Goal: Task Accomplishment & Management: Manage account settings

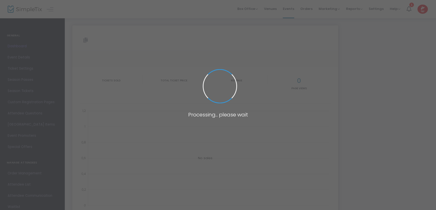
type input "[URL][DOMAIN_NAME]"
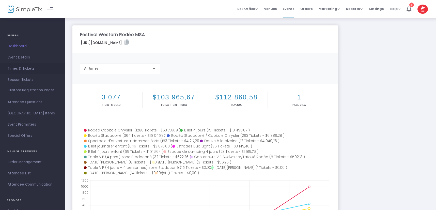
click at [35, 67] on span "Times & Tickets" at bounding box center [33, 68] width 50 height 7
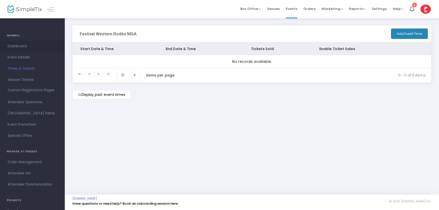
click at [28, 50] on link "Dashboard" at bounding box center [32, 46] width 65 height 11
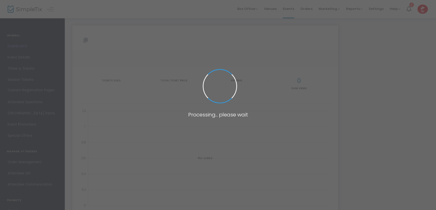
type input "https://www.simpletix.com/e/festival-western-rod-o-msa-tickets-102188"
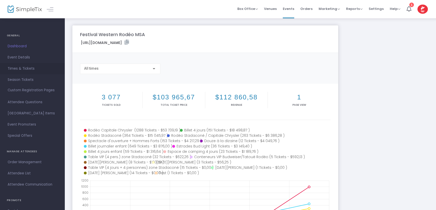
click at [28, 64] on link "Times & Tickets" at bounding box center [32, 68] width 65 height 11
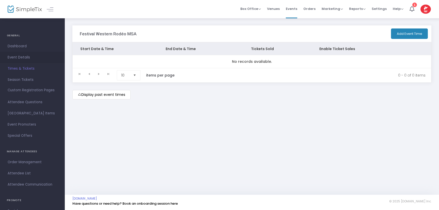
click at [30, 57] on span "Event Details" at bounding box center [33, 57] width 50 height 7
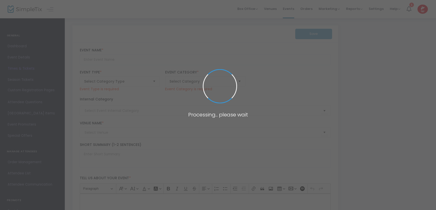
type input "Festival Western Rodéo MSA"
type textarea "Du 25 au 28 août 2022, la Côte-de-Beaupré enfile ses bottes et son chapeau de c…"
type input "14,975 %"
type input "Achat de billets"
type input "Domaine Sainte-Anne"
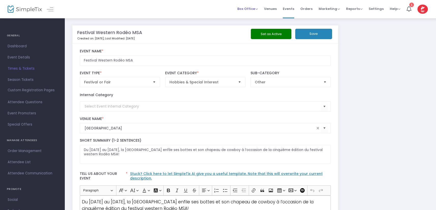
click at [253, 9] on span "Box Office" at bounding box center [247, 8] width 21 height 5
click at [289, 10] on span "Events" at bounding box center [288, 8] width 11 height 13
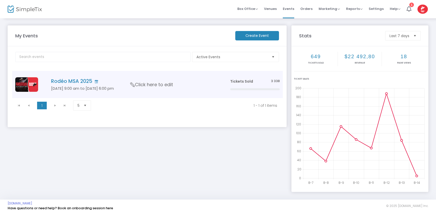
click at [79, 82] on h4 "Rodéo MSA 2025" at bounding box center [133, 81] width 164 height 6
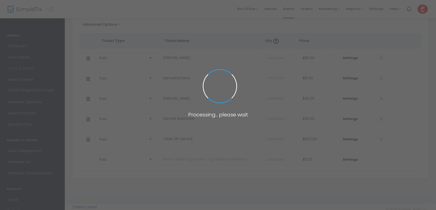
scroll to position [68, 0]
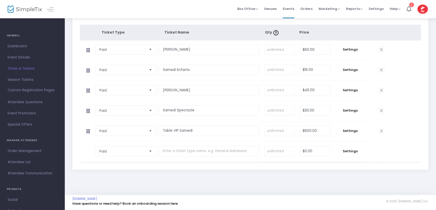
click at [35, 68] on span "Times & Tickets" at bounding box center [33, 68] width 50 height 7
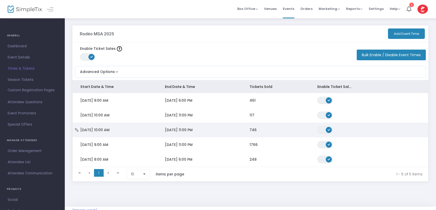
click at [121, 128] on td "[DATE] 10:00 AM" at bounding box center [115, 130] width 85 height 15
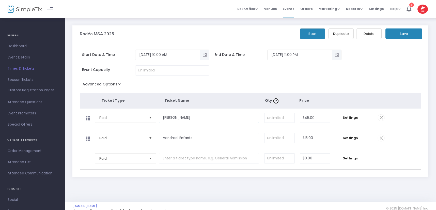
click at [190, 120] on input "[PERSON_NAME]" at bounding box center [209, 118] width 100 height 10
click at [175, 159] on input "text" at bounding box center [209, 158] width 100 height 10
paste input "Table VIP Samedi"
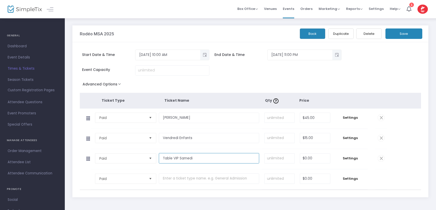
click at [187, 158] on input "Table VIP Samedi" at bounding box center [209, 158] width 100 height 10
type input "Table VIP Vendredi"
click at [315, 157] on input "0" at bounding box center [315, 159] width 30 height 10
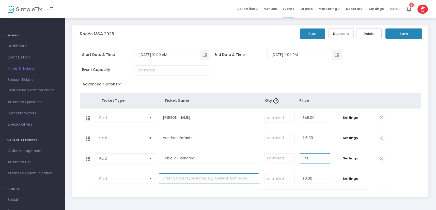
type input "$450.00"
click at [204, 177] on input "text" at bounding box center [209, 178] width 100 height 10
click at [347, 159] on span "Settings" at bounding box center [351, 158] width 30 height 5
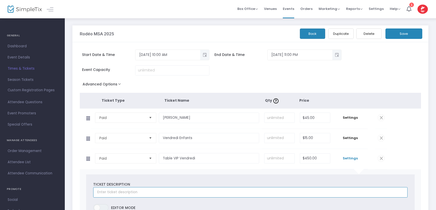
click at [193, 192] on input "text" at bounding box center [250, 192] width 314 height 10
paste input "Table VIP de 4 personnes à l'avant de la scène"
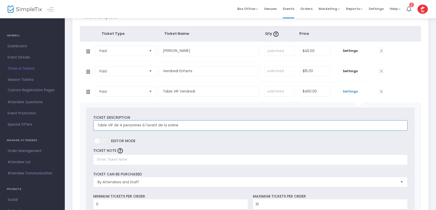
scroll to position [71, 0]
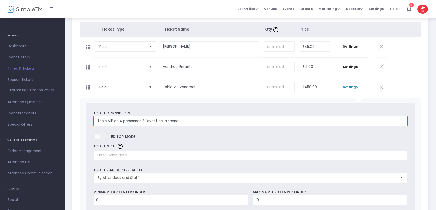
type input "Table VIP de 4 personnes à l'avant de la scène"
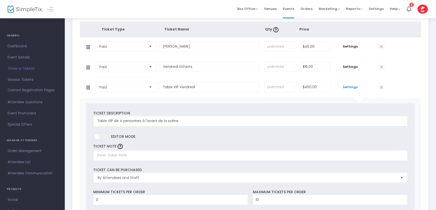
click at [146, 138] on label "ON OFF Editor mode" at bounding box center [250, 138] width 314 height 10
click at [147, 138] on label "ON OFF Editor mode" at bounding box center [250, 138] width 314 height 10
click at [356, 86] on span "Settings" at bounding box center [351, 87] width 30 height 5
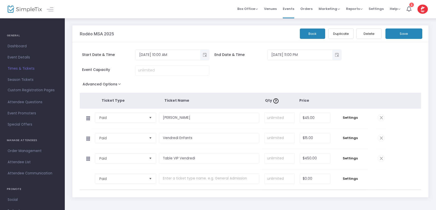
click at [400, 33] on button "Save" at bounding box center [404, 33] width 37 height 10
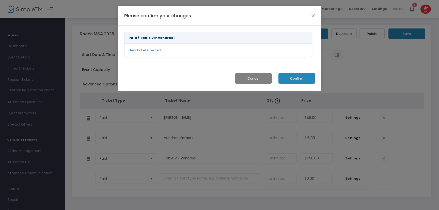
click at [291, 77] on button "Confirm" at bounding box center [297, 78] width 37 height 10
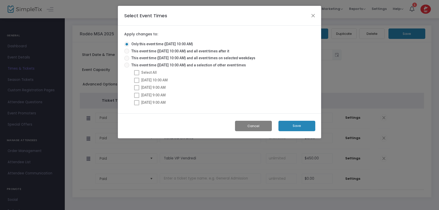
click at [297, 128] on button "Save" at bounding box center [297, 126] width 37 height 10
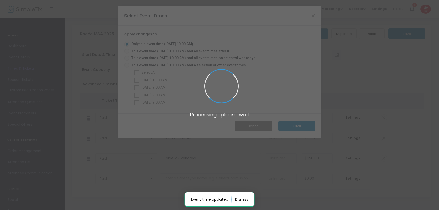
click at [243, 198] on button "button" at bounding box center [241, 199] width 13 height 8
